Goal: Navigation & Orientation: Find specific page/section

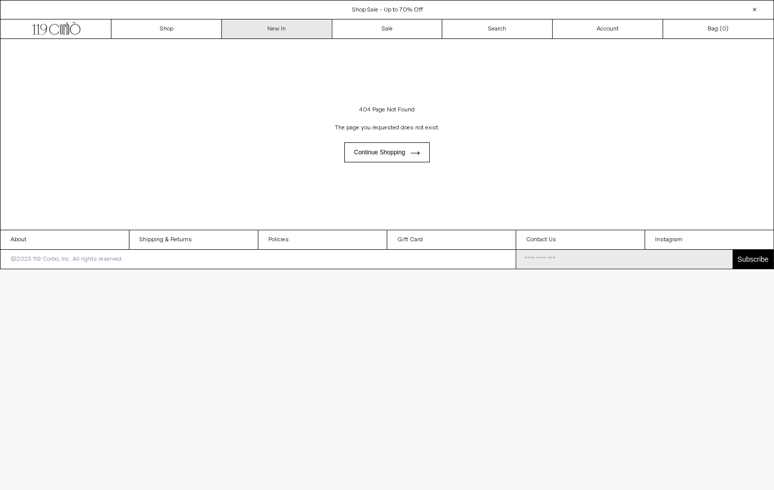
click at [283, 29] on div "Close dialog JOIN OUR MAILING LIST Subscribe to receive 10% off your first purc…" at bounding box center [387, 245] width 774 height 490
click at [283, 29] on link "New In" at bounding box center [277, 28] width 110 height 19
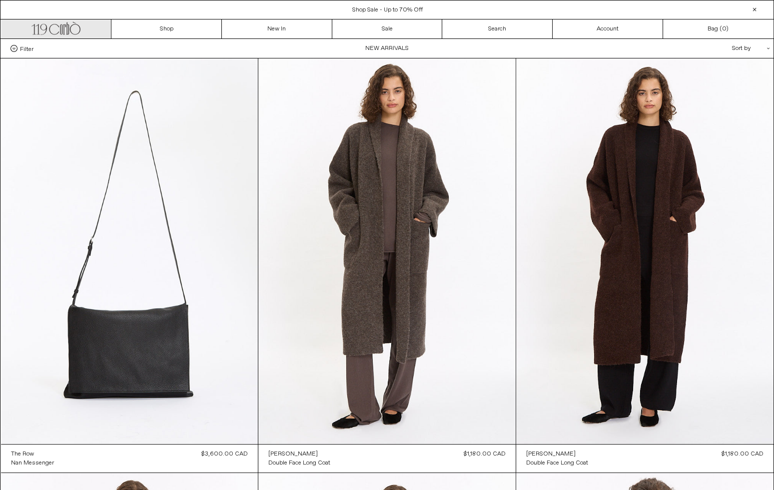
click at [83, 25] on link ".cls-1, .cls-2 { fill: #231f20; stroke: #231f20; stroke-miterlimit: 10; stroke-…" at bounding box center [56, 28] width 110 height 19
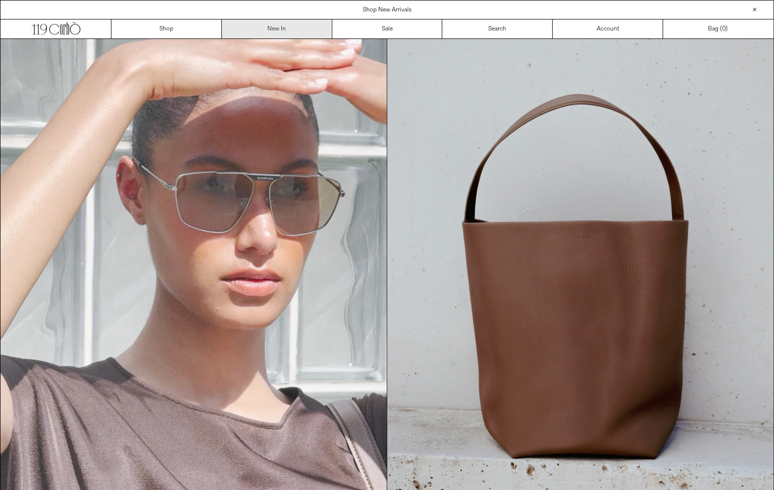
click at [258, 26] on link "New In" at bounding box center [277, 28] width 110 height 19
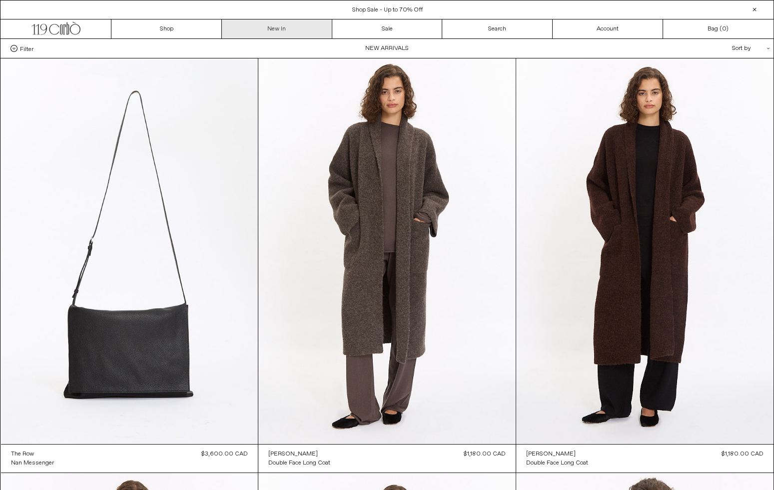
click at [292, 23] on link "New In" at bounding box center [277, 28] width 110 height 19
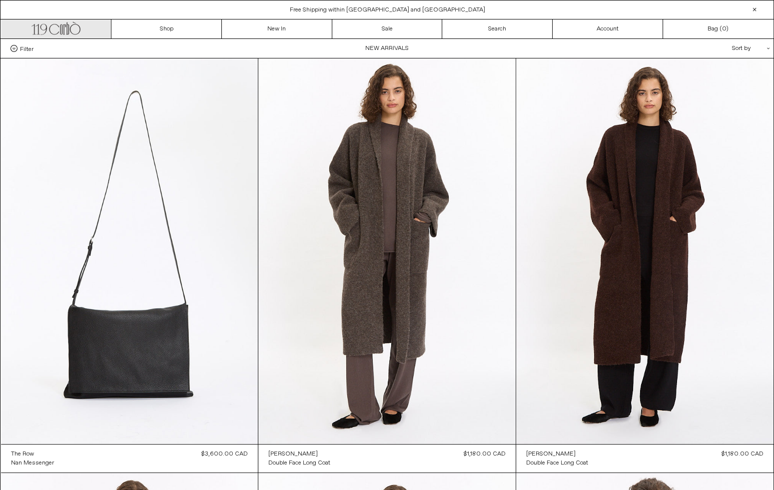
click at [88, 22] on link ".cls-1, .cls-2 { fill: #231f20; stroke: #231f20; stroke-miterlimit: 10; stroke-…" at bounding box center [56, 28] width 110 height 19
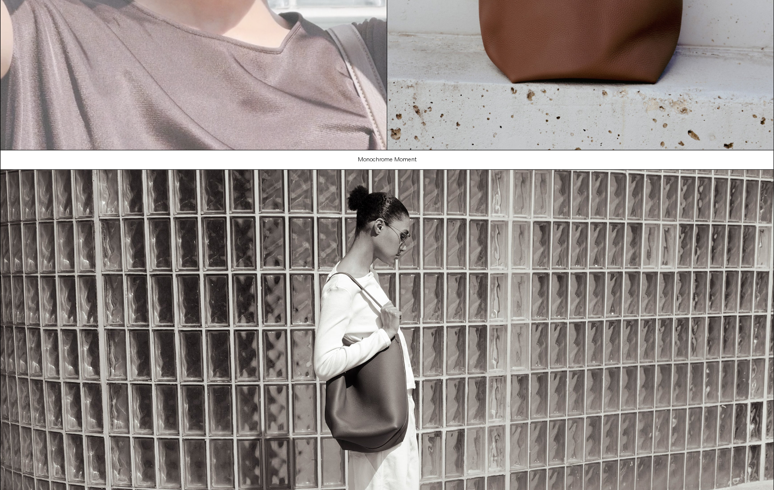
scroll to position [373, 0]
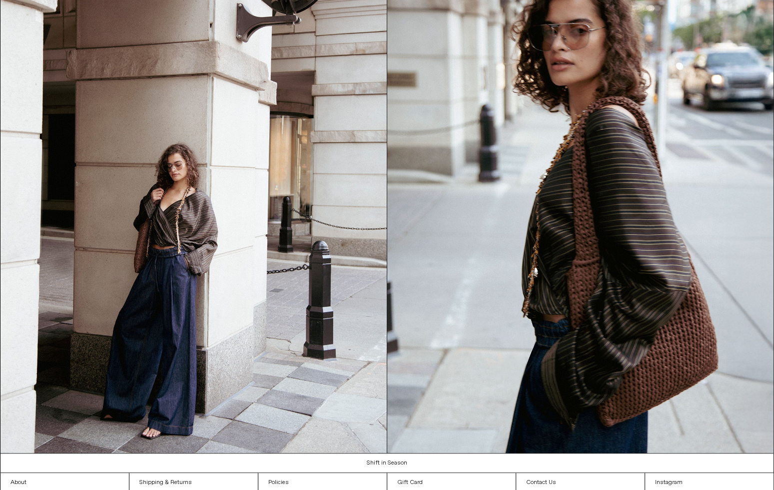
scroll to position [1062, 0]
